Goal: Manage account settings

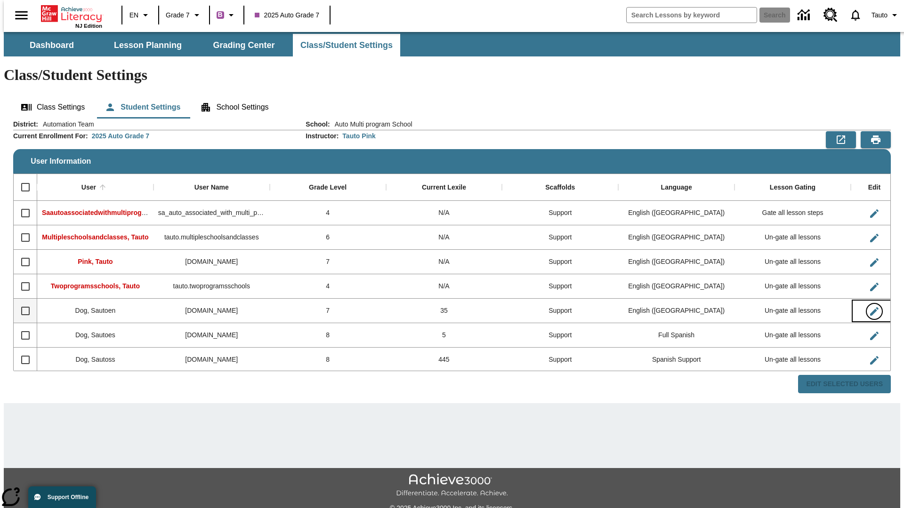
click at [870, 307] on icon "Edit User" at bounding box center [874, 311] width 8 height 8
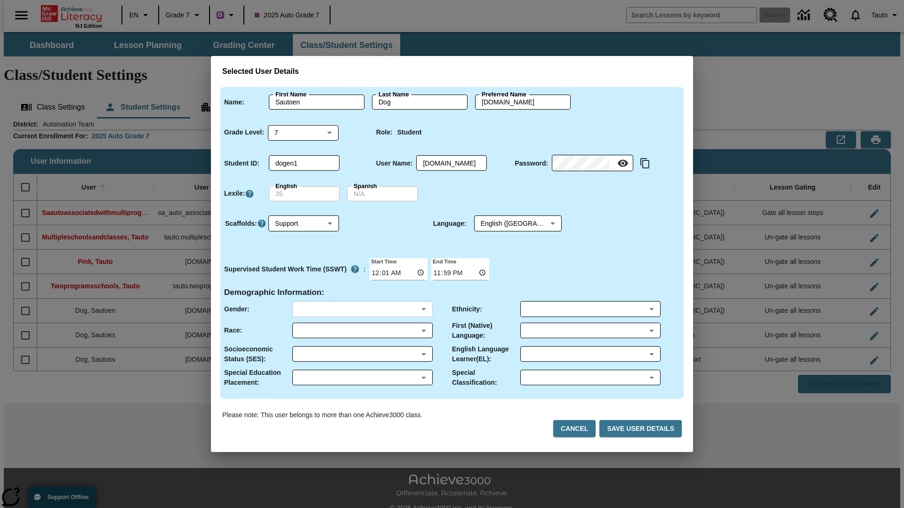
click at [362, 309] on body "Skip to main content NJ Edition EN Grade 7 B 2025 Auto Grade 7 Search 0 Tauto D…" at bounding box center [452, 280] width 896 height 497
click at [362, 330] on body "Skip to main content NJ Edition EN Grade 7 B 2025 Auto Grade 7 Search 0 Tauto D…" at bounding box center [452, 280] width 896 height 497
click at [362, 354] on body "Skip to main content NJ Edition EN Grade 7 B 2025 Auto Grade 7 Search 0 Tauto D…" at bounding box center [452, 280] width 896 height 497
click at [362, 377] on body "Skip to main content NJ Edition EN Grade 7 B 2025 Auto Grade 7 Search 0 Tauto D…" at bounding box center [452, 280] width 896 height 497
click at [590, 309] on body "Skip to main content NJ Edition EN Grade 7 B 2025 Auto Grade 7 Search 0 Tauto D…" at bounding box center [452, 280] width 896 height 497
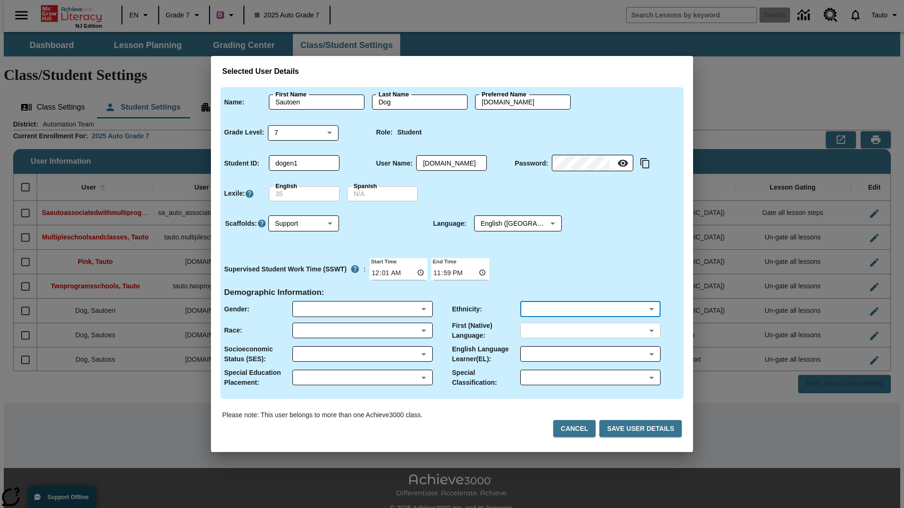
click at [590, 330] on body "Skip to main content NJ Edition EN Grade 7 B 2025 Auto Grade 7 Search 0 Tauto D…" at bounding box center [452, 280] width 896 height 497
click at [590, 354] on body "Skip to main content NJ Edition EN Grade 7 B 2025 Auto Grade 7 Search 0 Tauto D…" at bounding box center [452, 280] width 896 height 497
click at [590, 377] on body "Skip to main content NJ Edition EN Grade 7 B 2025 Auto Grade 7 Search 0 Tauto D…" at bounding box center [452, 280] width 896 height 497
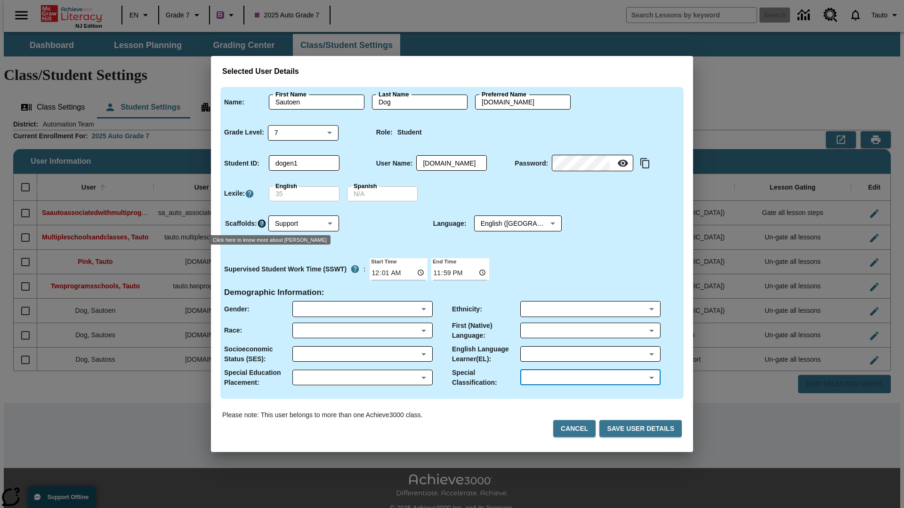
click at [261, 224] on icon "Click here to know more about Scaffolds" at bounding box center [261, 223] width 9 height 9
